Goal: Task Accomplishment & Management: Use online tool/utility

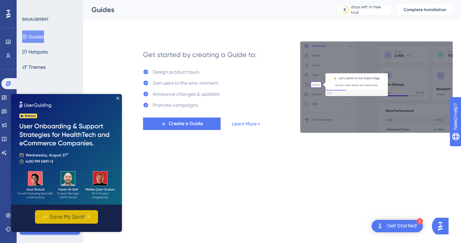
click at [83, 216] on button "✨ Save My Spot!✨" at bounding box center [66, 218] width 63 height 14
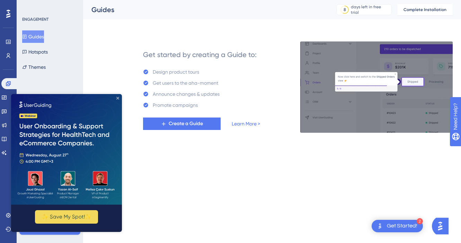
click at [116, 97] on icon "Close Preview" at bounding box center [117, 98] width 3 height 3
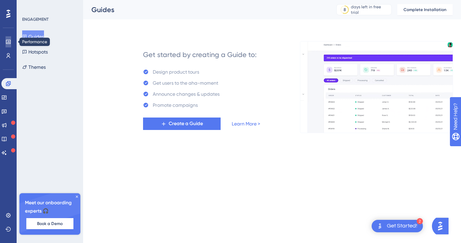
click at [7, 40] on icon at bounding box center [8, 42] width 5 height 4
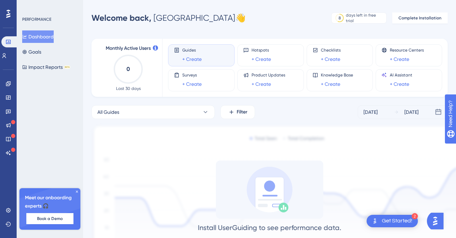
click at [208, 59] on div "Guides + Create" at bounding box center [201, 55] width 55 height 16
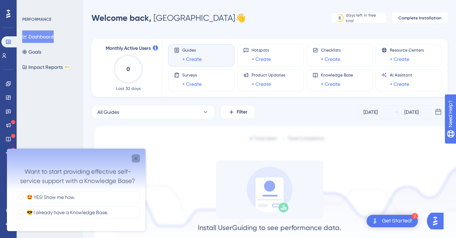
click at [135, 157] on icon "Close survey" at bounding box center [136, 159] width 6 height 6
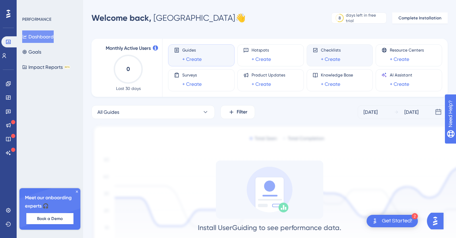
click at [347, 56] on div "Checklists + Create" at bounding box center [339, 55] width 55 height 16
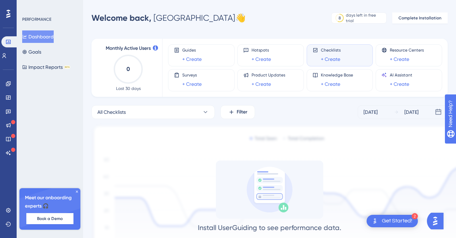
click at [301, 27] on div "Performance Users Engagement Widgets Feedback Product Updates Knowledge Base AI…" at bounding box center [269, 146] width 373 height 270
click at [337, 57] on link "+ Create" at bounding box center [330, 59] width 19 height 8
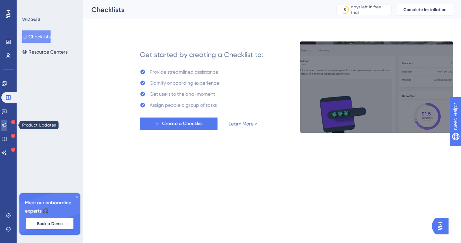
click at [7, 124] on icon at bounding box center [4, 126] width 6 height 6
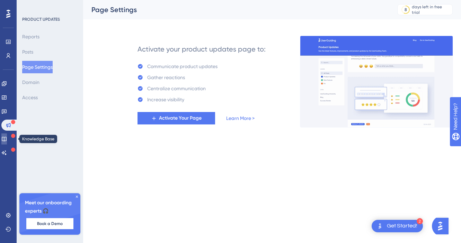
click at [7, 136] on icon at bounding box center [4, 139] width 6 height 6
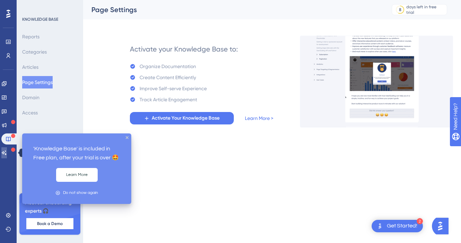
click at [7, 154] on icon at bounding box center [4, 153] width 5 height 5
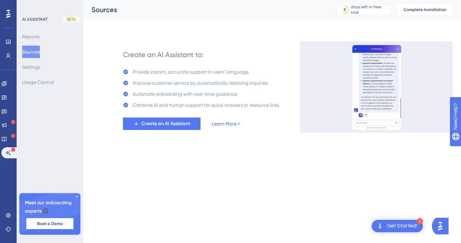
click at [10, 14] on icon at bounding box center [8, 14] width 4 height 8
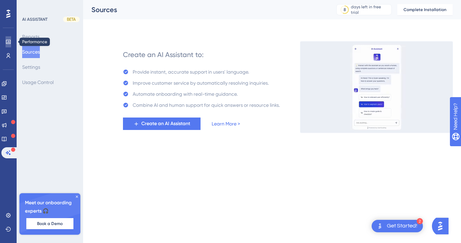
click at [11, 42] on link at bounding box center [9, 41] width 6 height 11
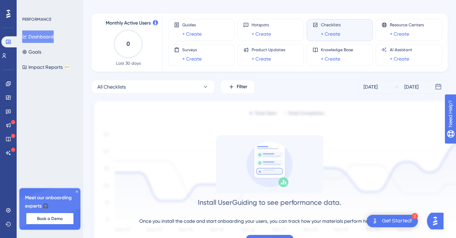
scroll to position [54, 0]
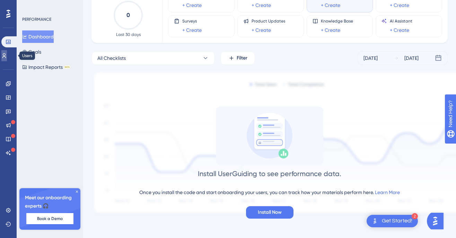
click at [7, 56] on icon at bounding box center [4, 56] width 6 height 6
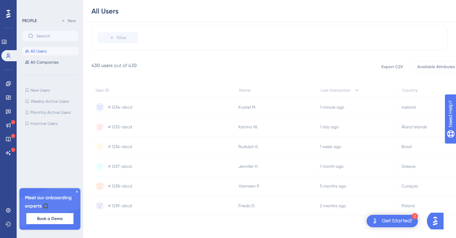
scroll to position [54, 0]
click at [78, 192] on icon at bounding box center [77, 192] width 4 height 4
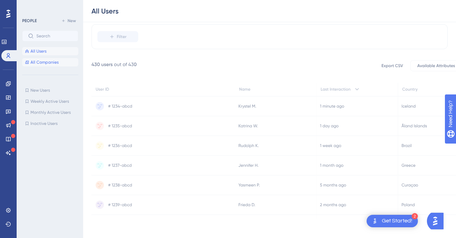
click at [51, 61] on span "All Companies" at bounding box center [44, 63] width 28 height 6
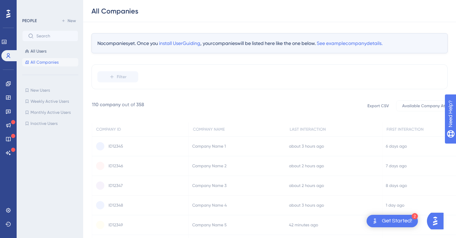
scroll to position [50, 0]
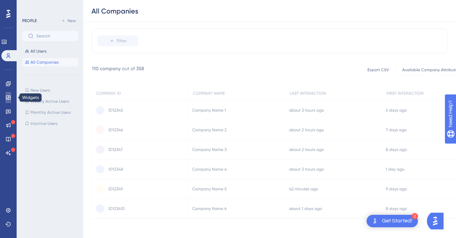
click at [9, 99] on icon at bounding box center [9, 98] width 6 height 6
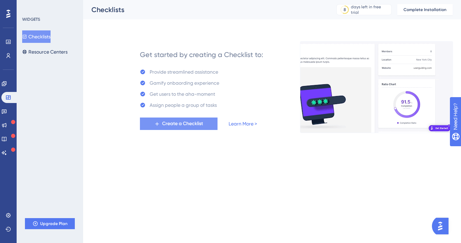
click at [178, 127] on span "Create a Checklist" at bounding box center [182, 124] width 41 height 8
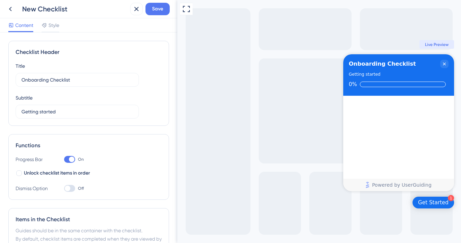
click at [73, 188] on div at bounding box center [69, 188] width 11 height 7
click at [64, 189] on input "Off" at bounding box center [64, 189] width 0 height 0
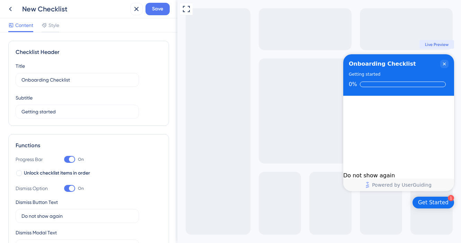
click at [64, 191] on div at bounding box center [69, 188] width 11 height 7
click at [64, 189] on input "On" at bounding box center [64, 189] width 0 height 0
checkbox input "false"
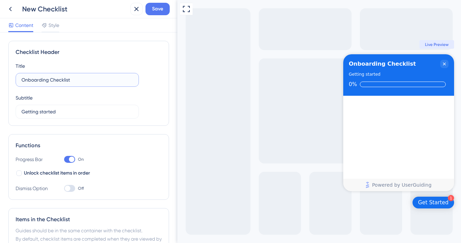
click at [62, 81] on input "Onboarding Checklist" at bounding box center [76, 80] width 111 height 8
click at [80, 114] on input "Getting started" at bounding box center [76, 112] width 111 height 8
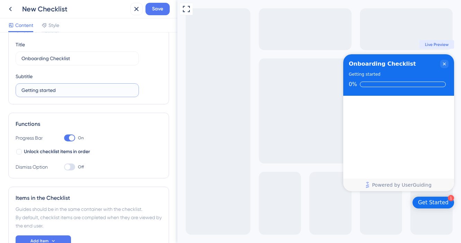
scroll to position [68, 0]
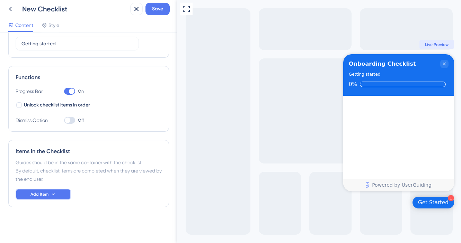
click at [55, 195] on icon at bounding box center [54, 195] width 6 height 6
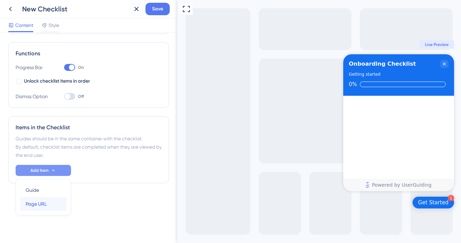
click at [46, 205] on span "Page URL" at bounding box center [36, 204] width 21 height 8
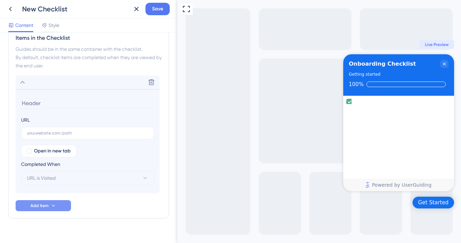
scroll to position [193, 0]
